Goal: Information Seeking & Learning: Find specific fact

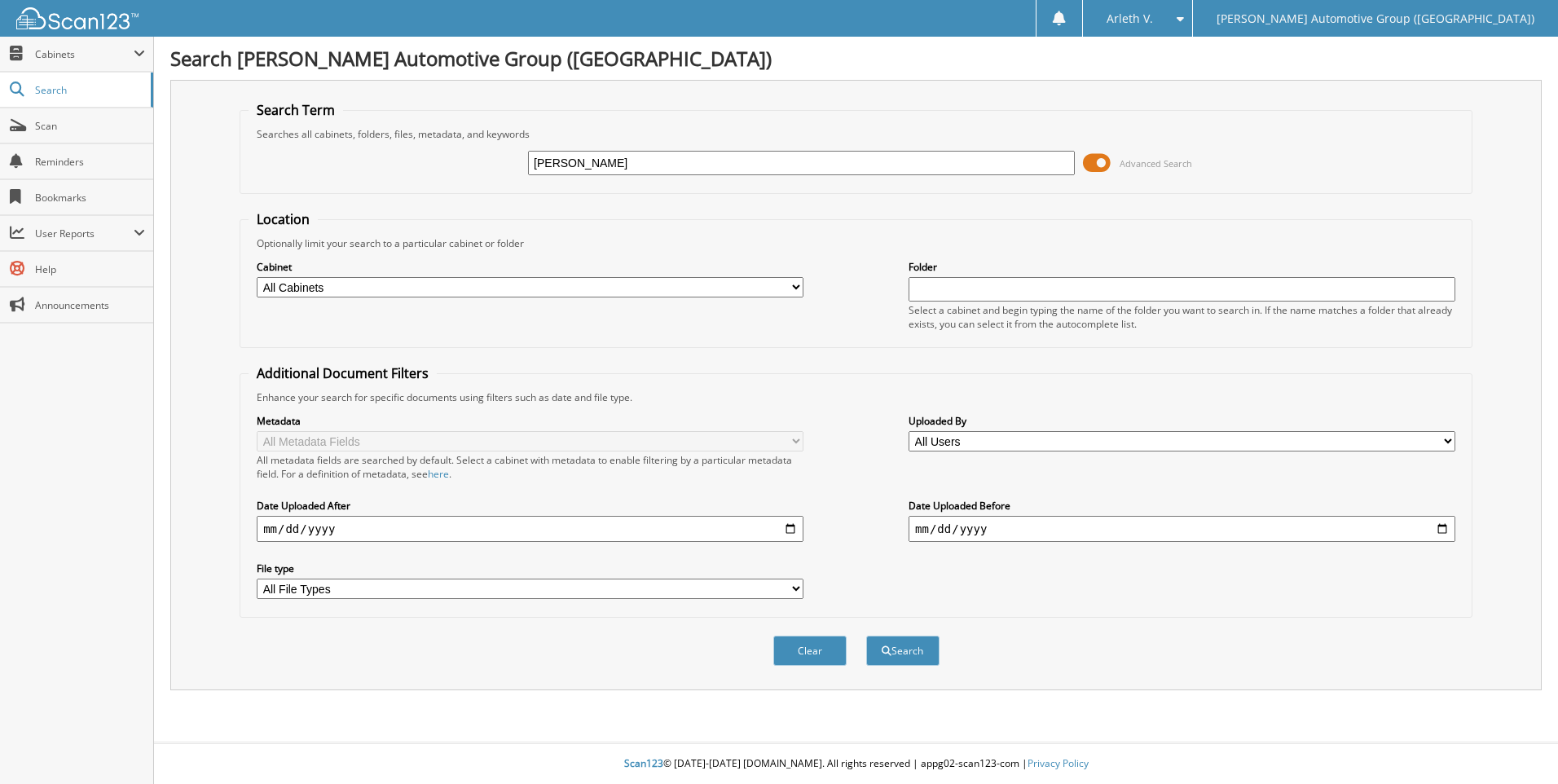
type input "MEGAN TOWNSEND"
click at [866, 636] on button "Search" at bounding box center [903, 651] width 73 height 30
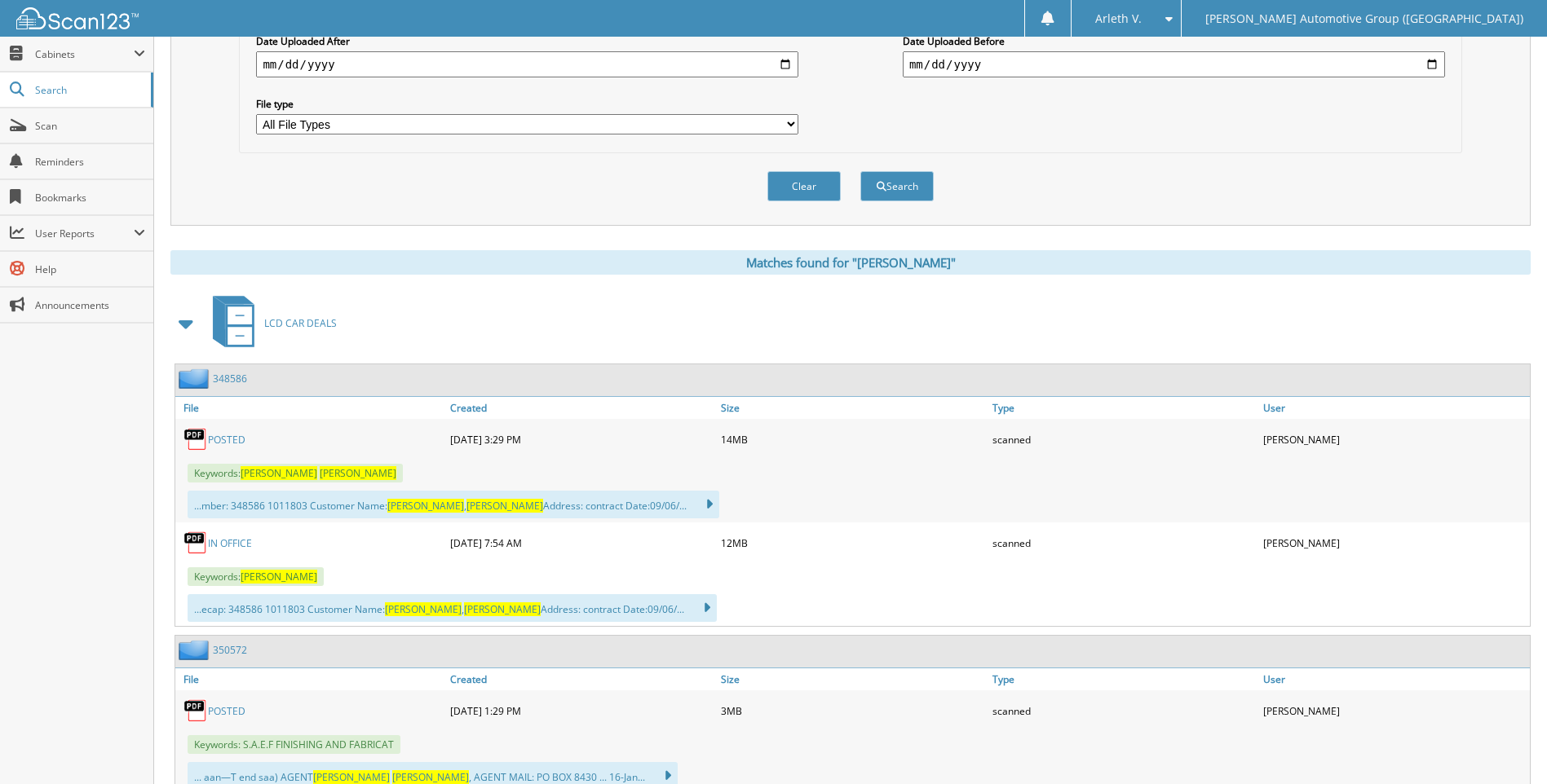
scroll to position [489, 0]
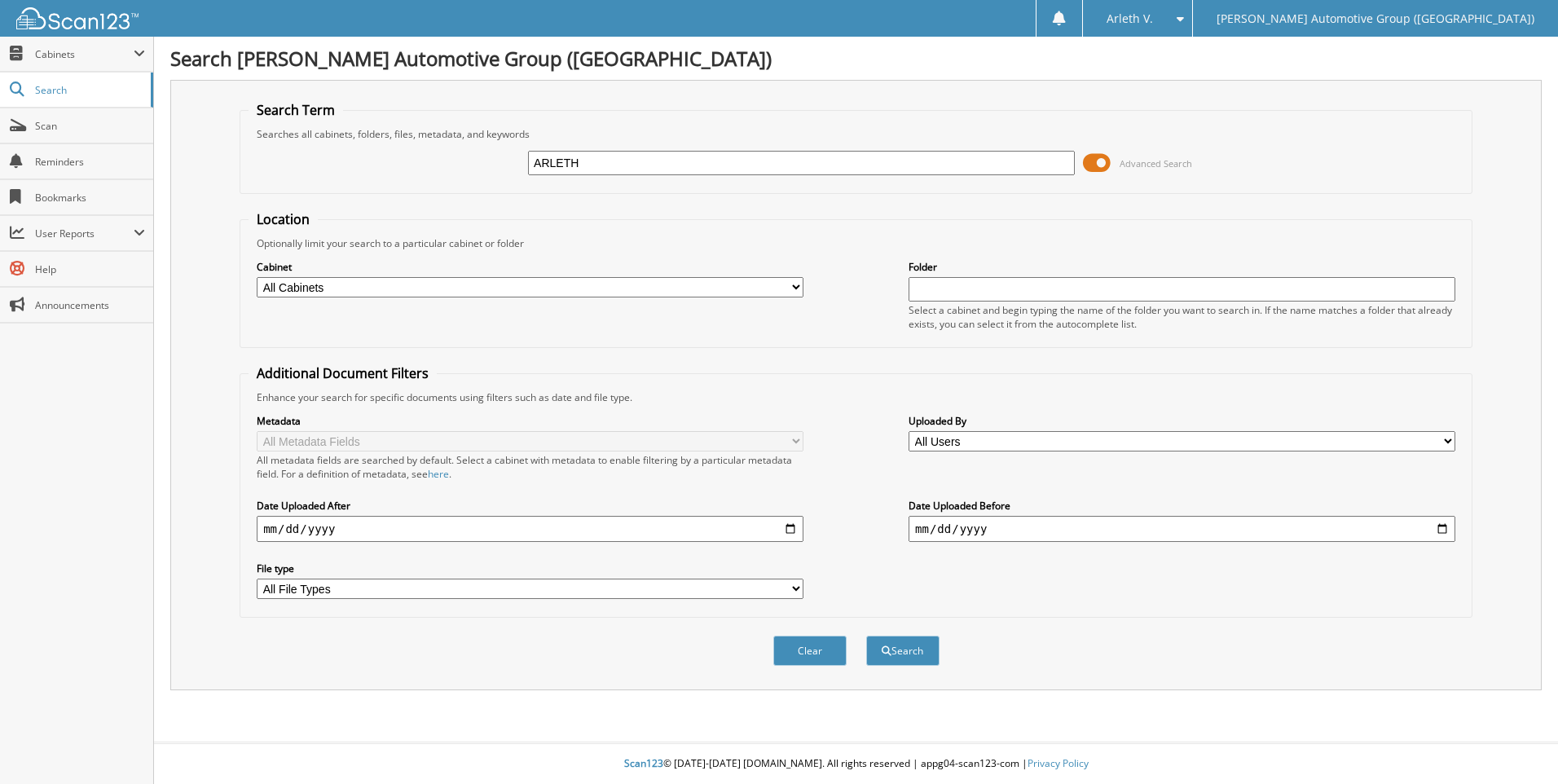
type input "ARLETH"
click at [866, 636] on button "Search" at bounding box center [903, 651] width 73 height 30
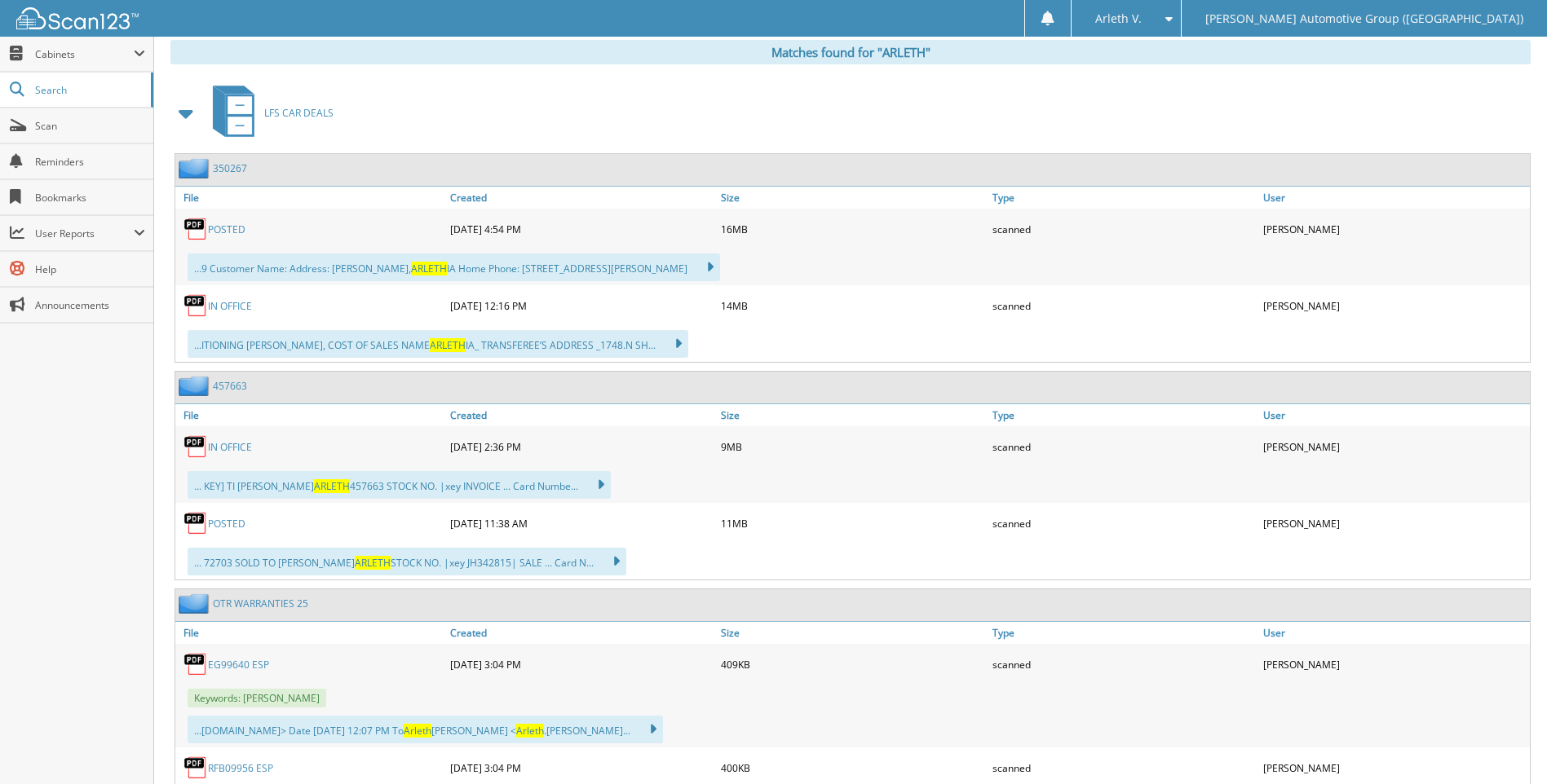
scroll to position [815, 0]
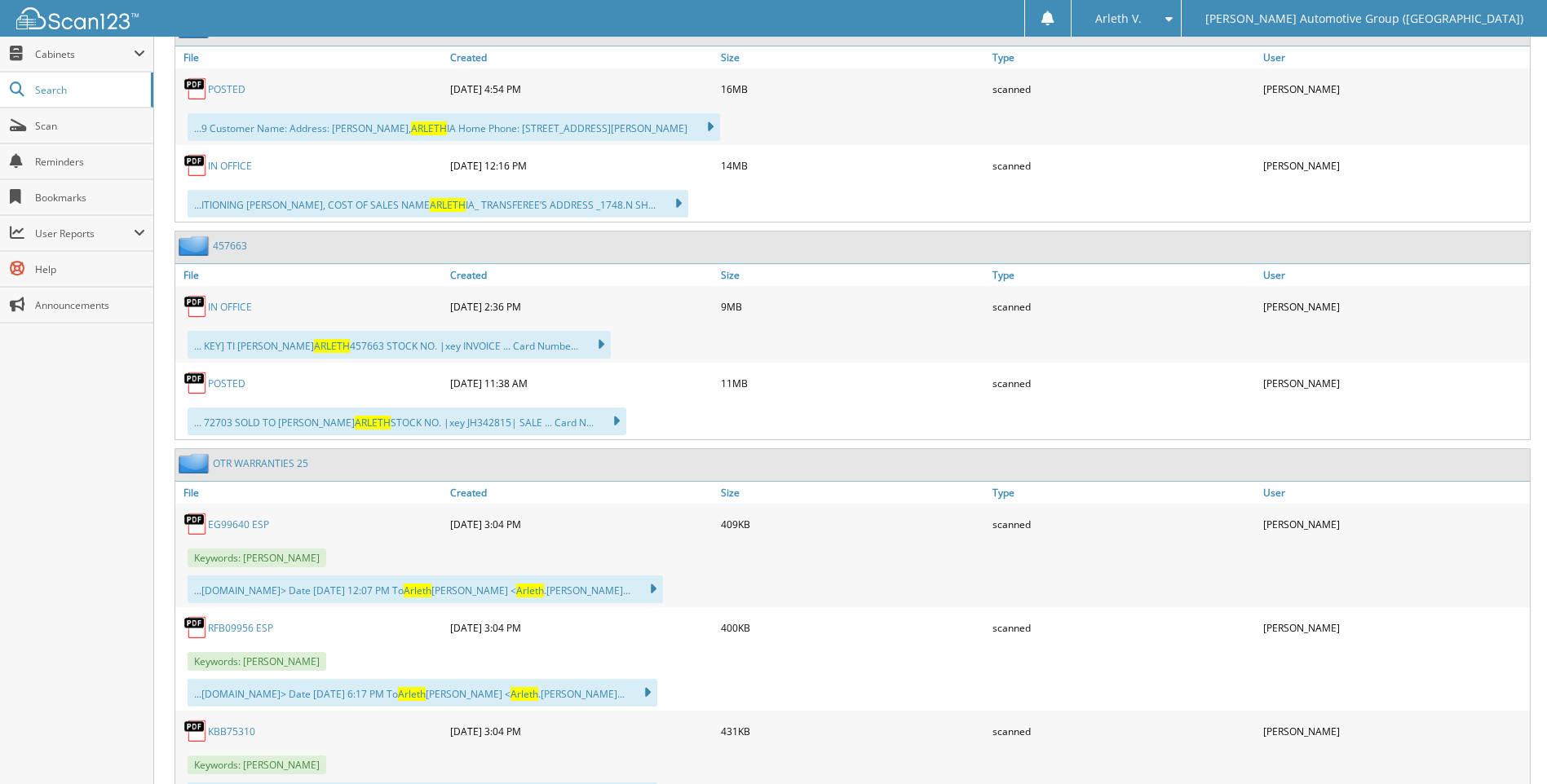
click at [222, 386] on link "POSTED" at bounding box center [226, 383] width 38 height 14
click at [246, 245] on link "457663" at bounding box center [229, 246] width 34 height 14
